Goal: Find specific page/section: Find specific page/section

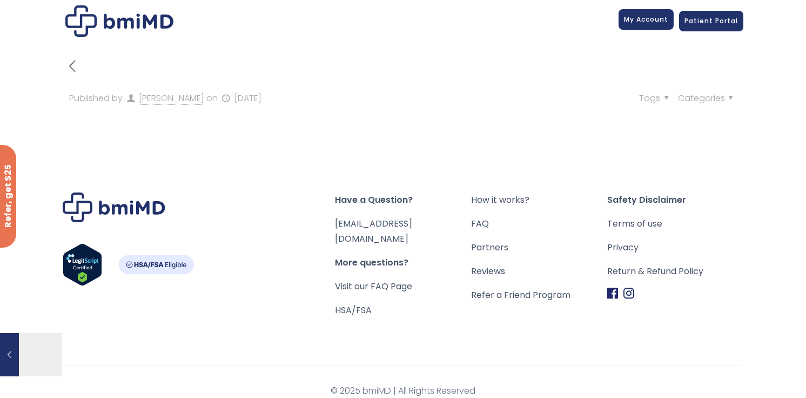
click at [657, 23] on span "My Account" at bounding box center [646, 19] width 44 height 9
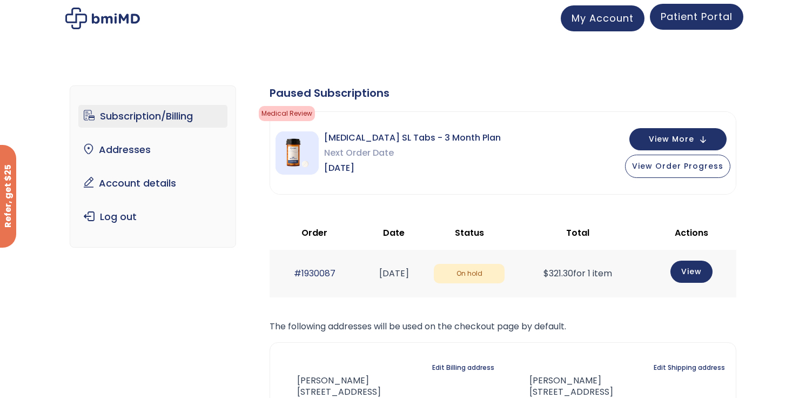
click at [697, 23] on span "Patient Portal" at bounding box center [697, 17] width 72 height 14
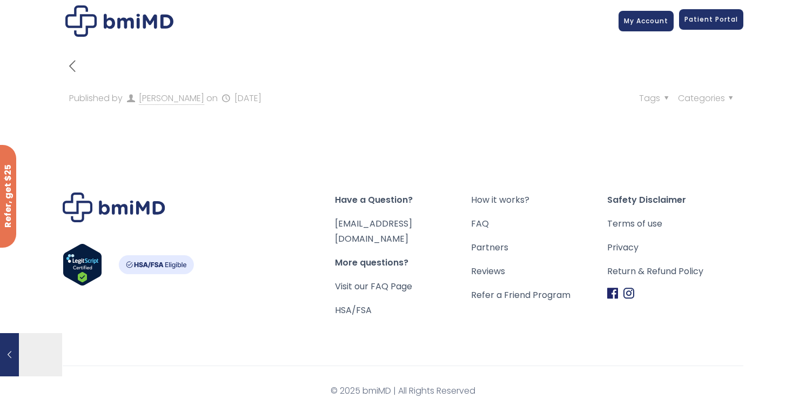
click at [709, 21] on span "Patient Portal" at bounding box center [712, 19] width 54 height 9
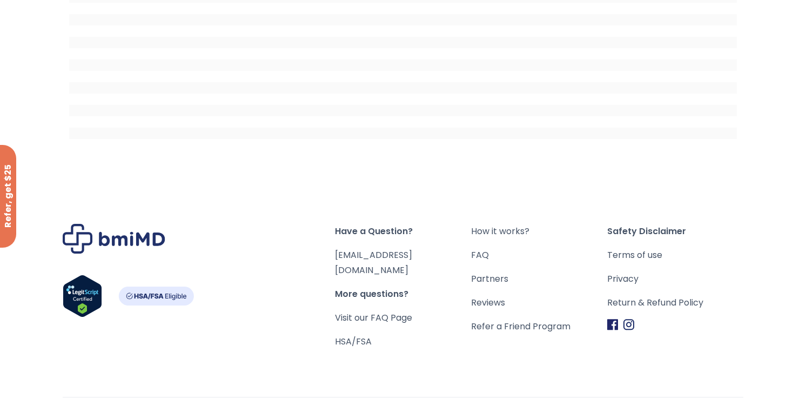
scroll to position [259, 0]
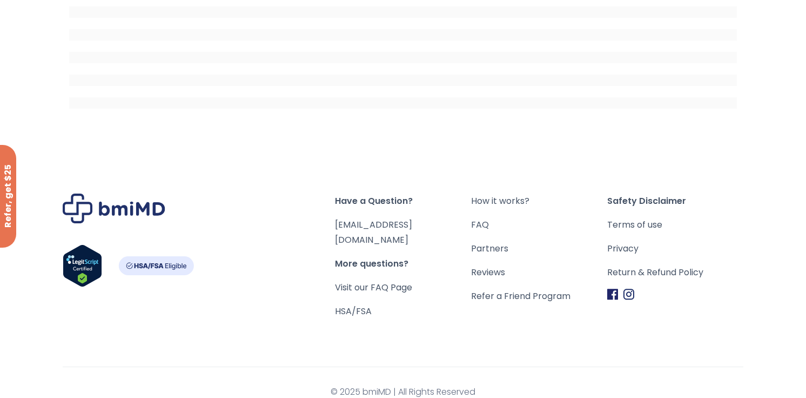
click at [503, 198] on link "How it works?" at bounding box center [539, 201] width 136 height 15
